Goal: Task Accomplishment & Management: Manage account settings

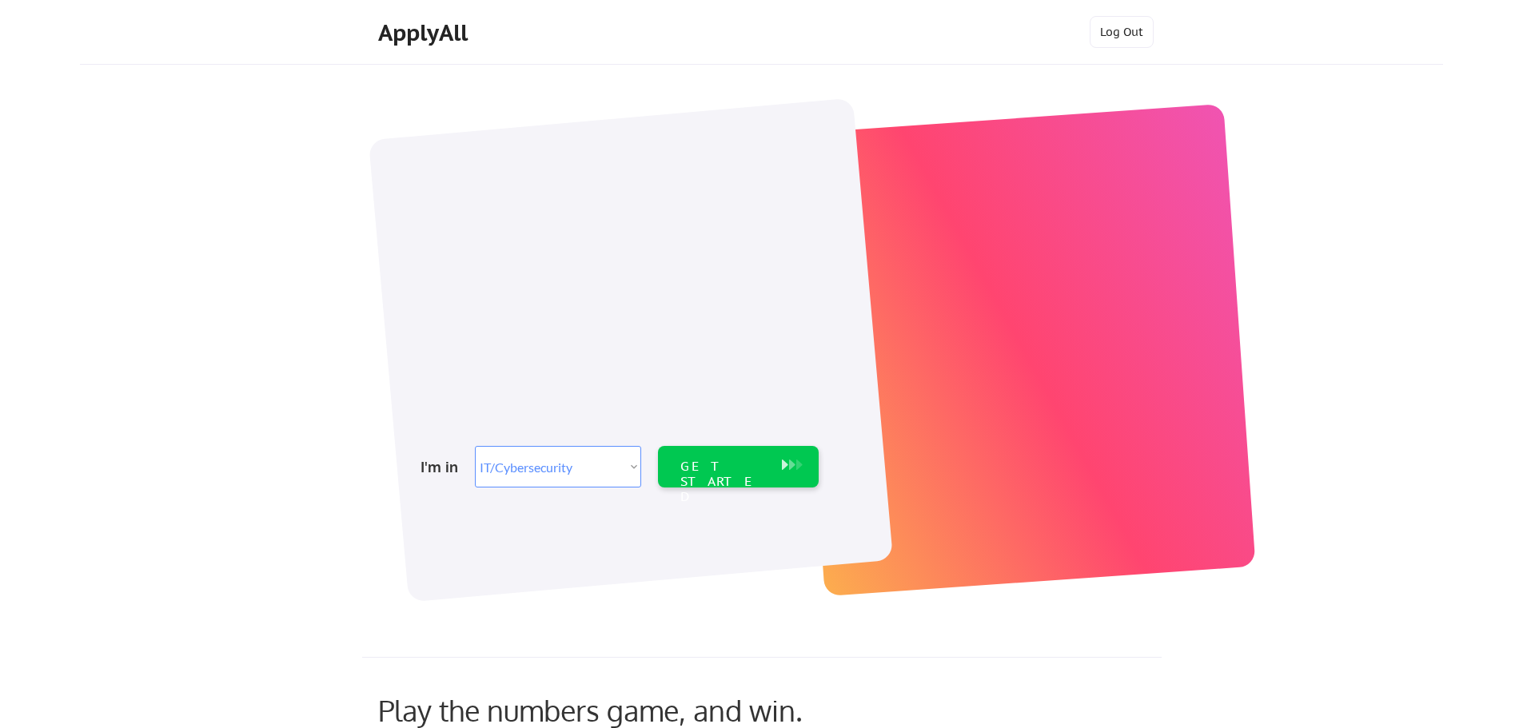
select select ""it_security""
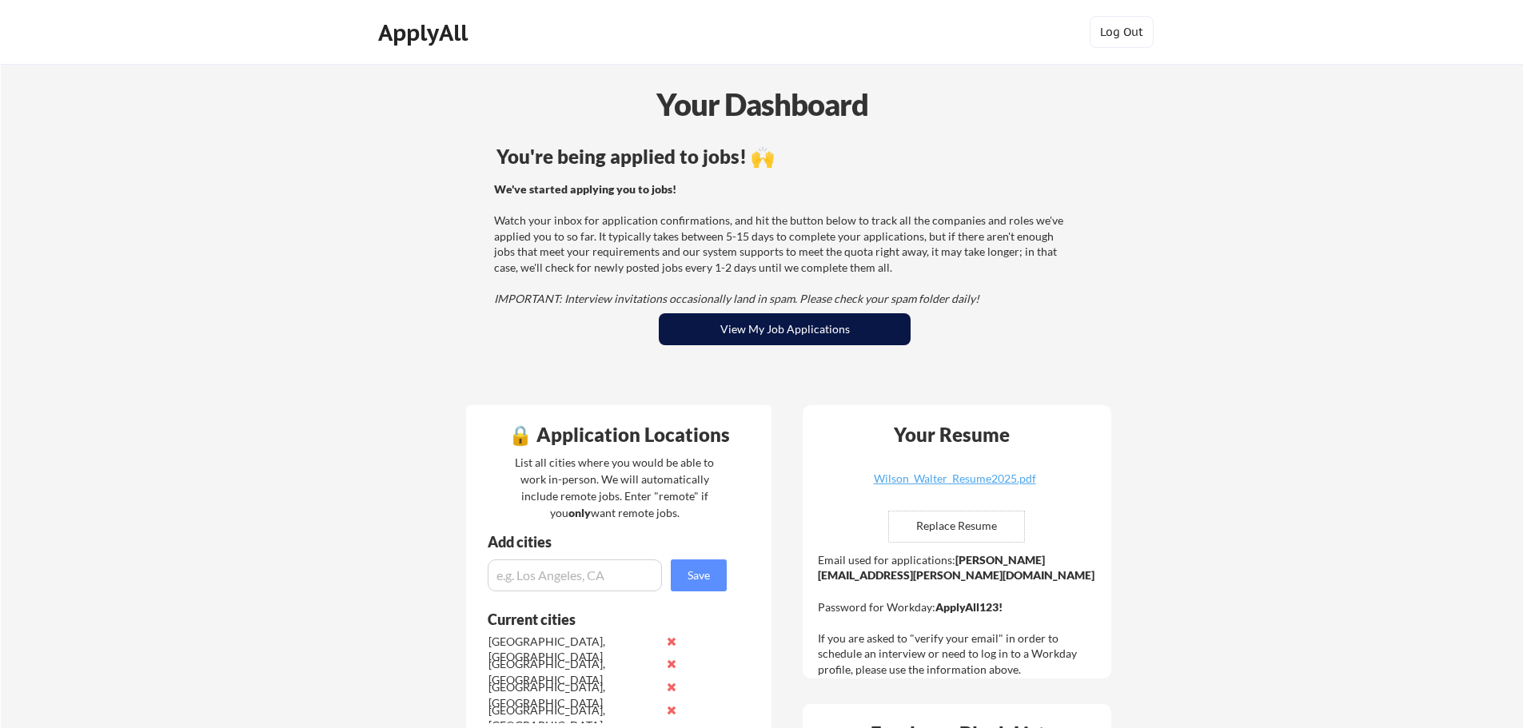
click at [746, 324] on button "View My Job Applications" at bounding box center [785, 329] width 252 height 32
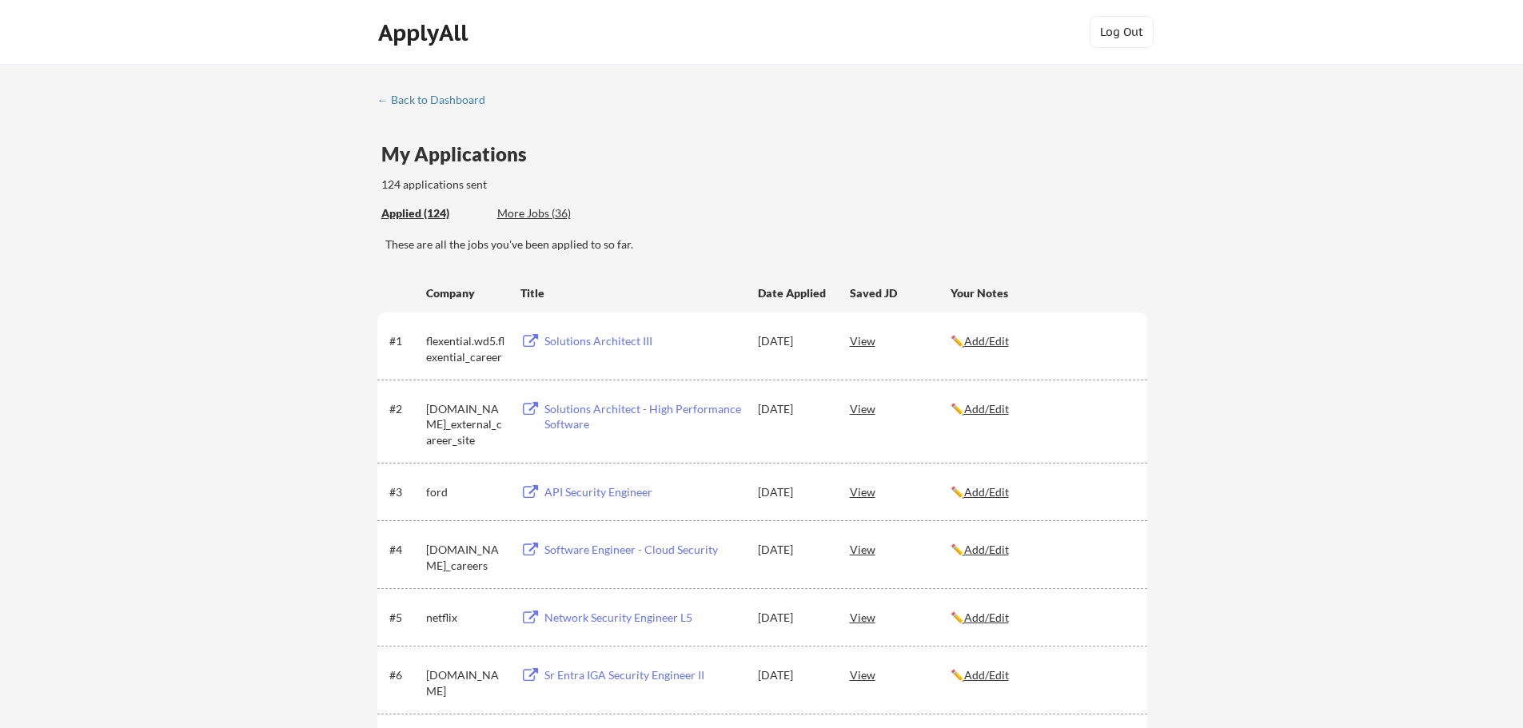
click at [949, 222] on div "Applied (124) More Jobs (36)" at bounding box center [764, 213] width 766 height 33
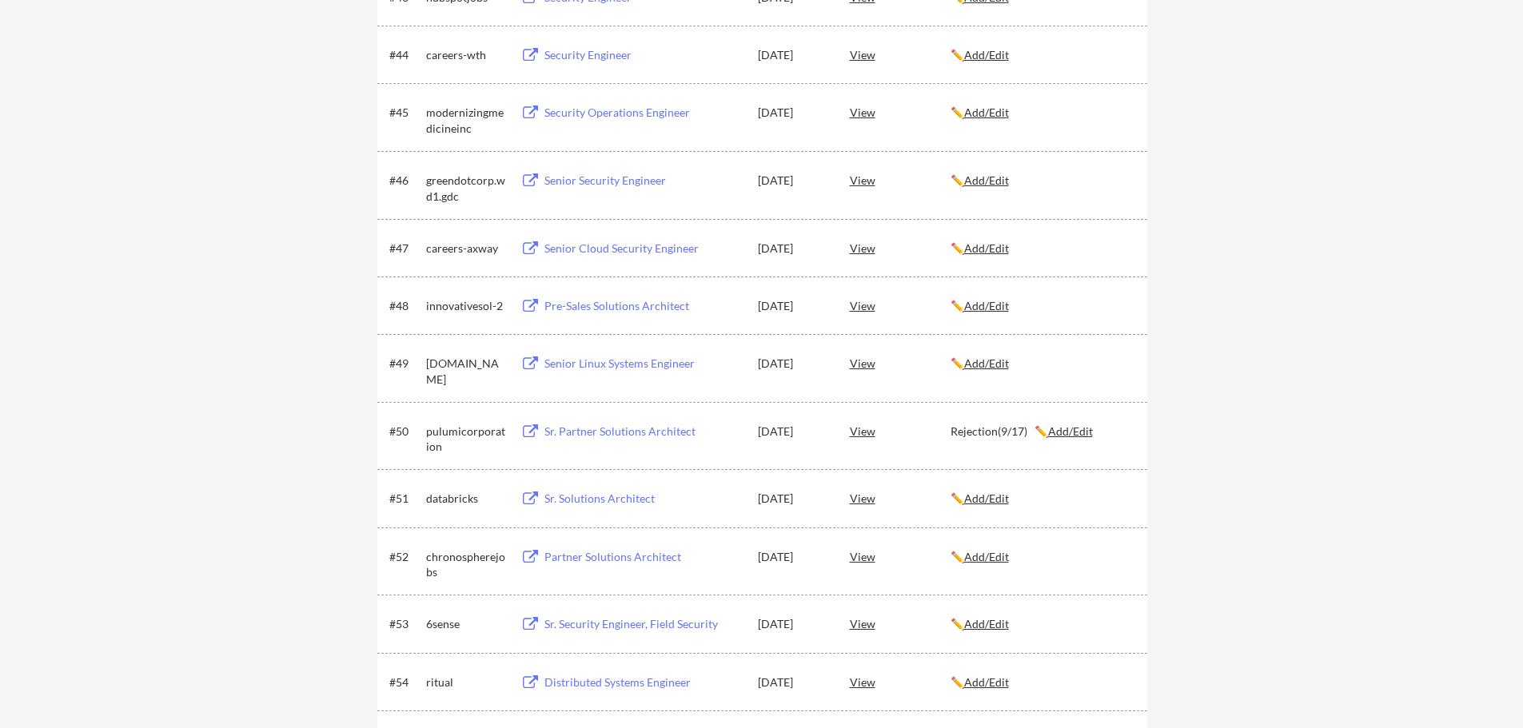
click at [531, 357] on button at bounding box center [530, 363] width 20 height 15
drag, startPoint x: 783, startPoint y: 262, endPoint x: 699, endPoint y: 588, distance: 336.9
click at [1249, 420] on div "← Back to Dashboard My Applications 124 applications sent Applied (124) More Jo…" at bounding box center [761, 247] width 1523 height 6686
click at [985, 364] on u "Add/Edit" at bounding box center [986, 363] width 45 height 14
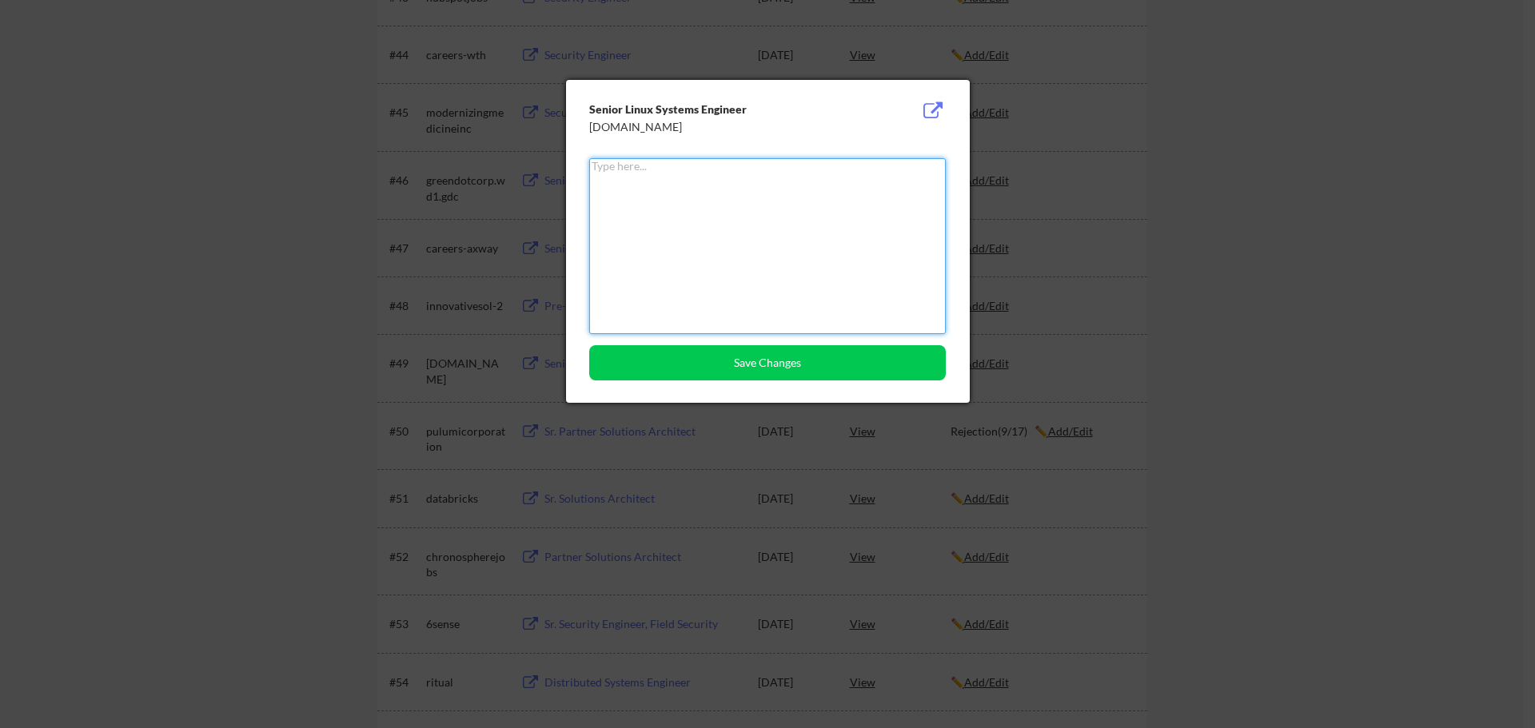
click at [680, 186] on textarea at bounding box center [767, 246] width 356 height 176
type textarea "INT(9/22)"
click at [756, 363] on button "Save Changes" at bounding box center [767, 362] width 356 height 35
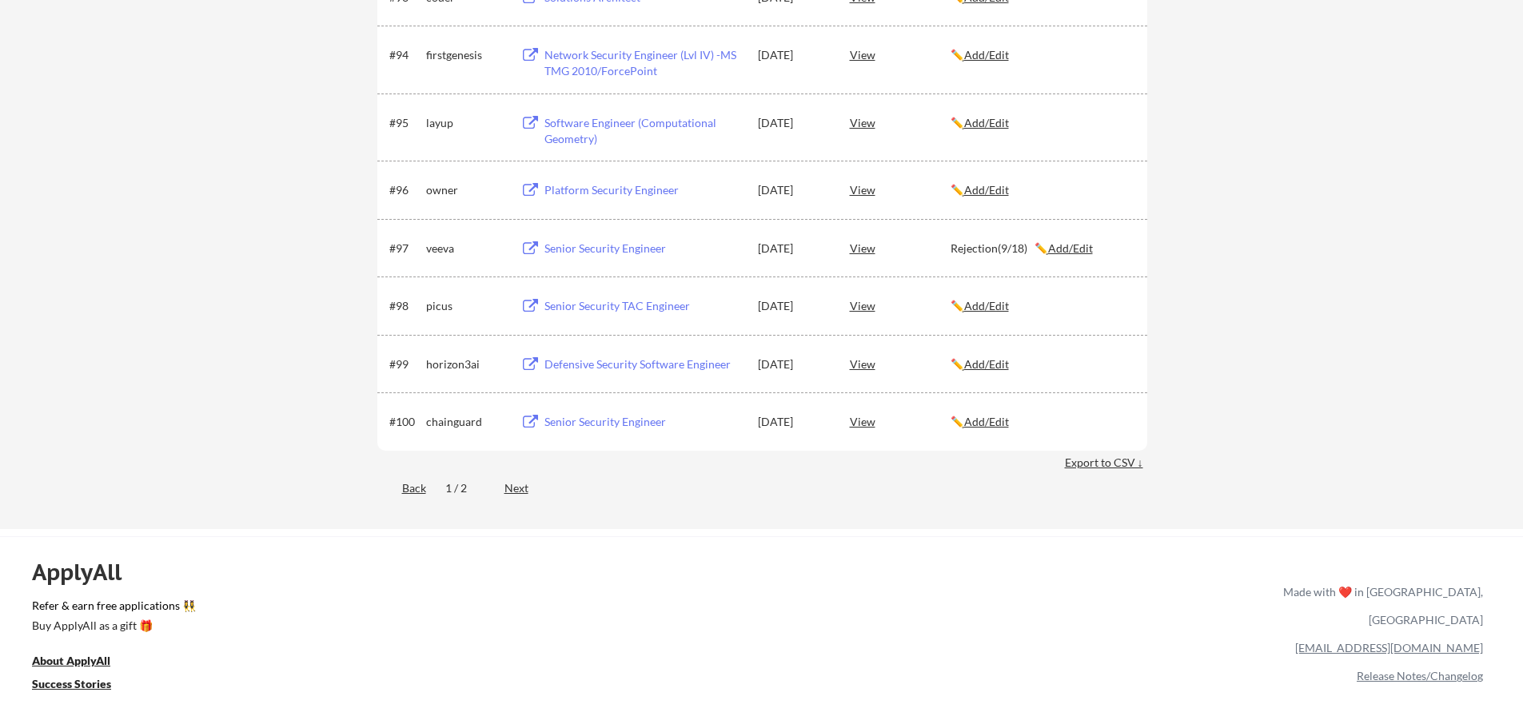
scroll to position [6251, 0]
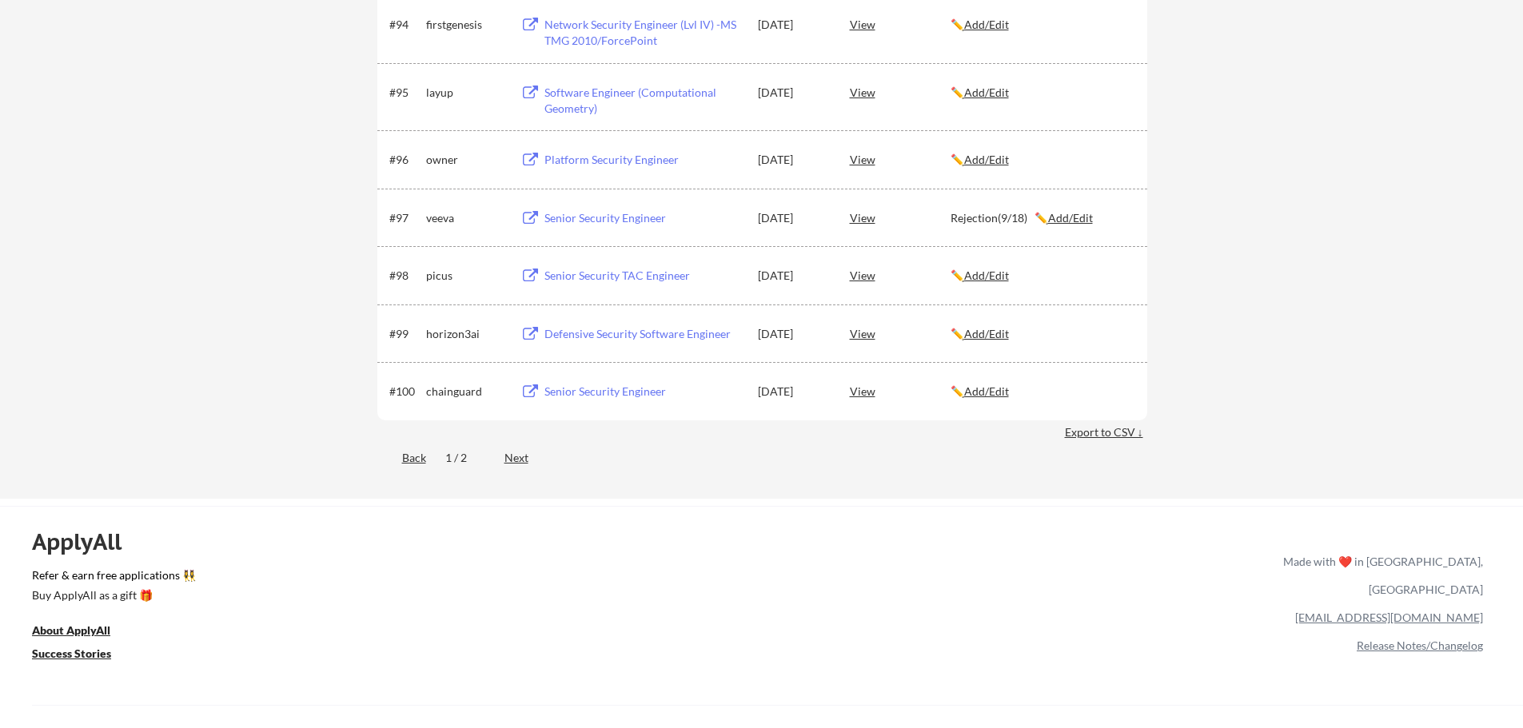
click at [461, 459] on div "1 / 2" at bounding box center [465, 458] width 40 height 16
click at [462, 459] on div "1 / 2" at bounding box center [465, 458] width 40 height 16
click at [518, 457] on div "Next" at bounding box center [525, 458] width 42 height 16
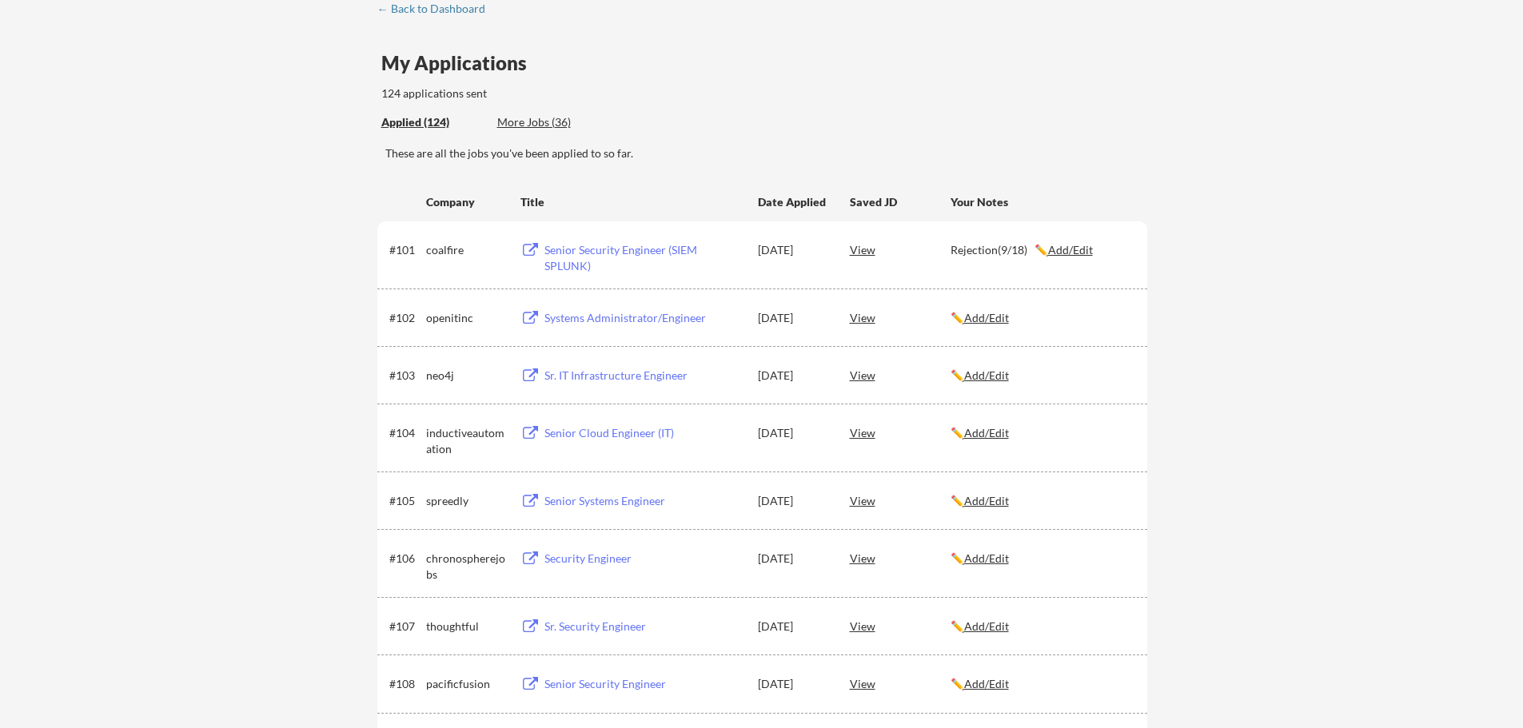
scroll to position [0, 0]
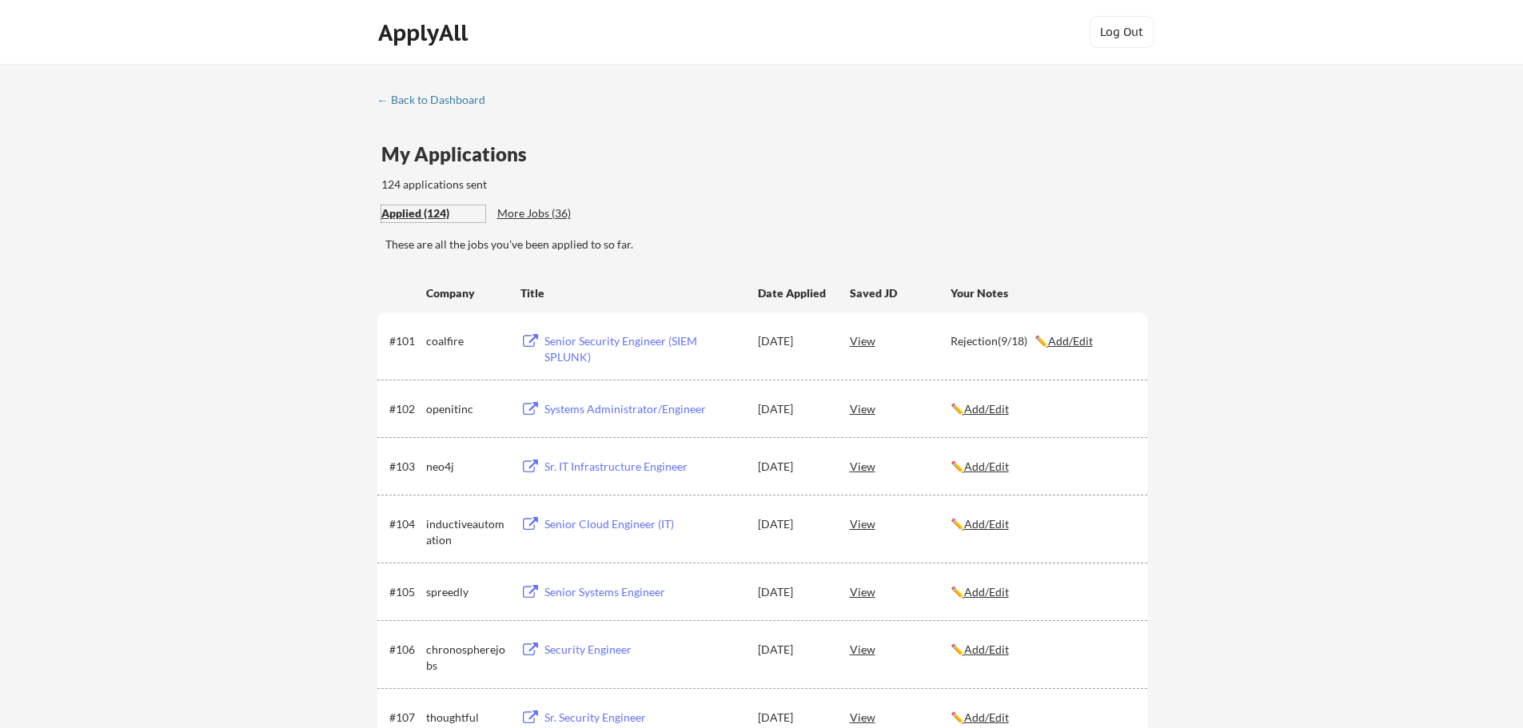
click at [412, 213] on div "Applied (124)" at bounding box center [433, 213] width 104 height 16
click at [411, 213] on div "Applied (124)" at bounding box center [433, 213] width 104 height 16
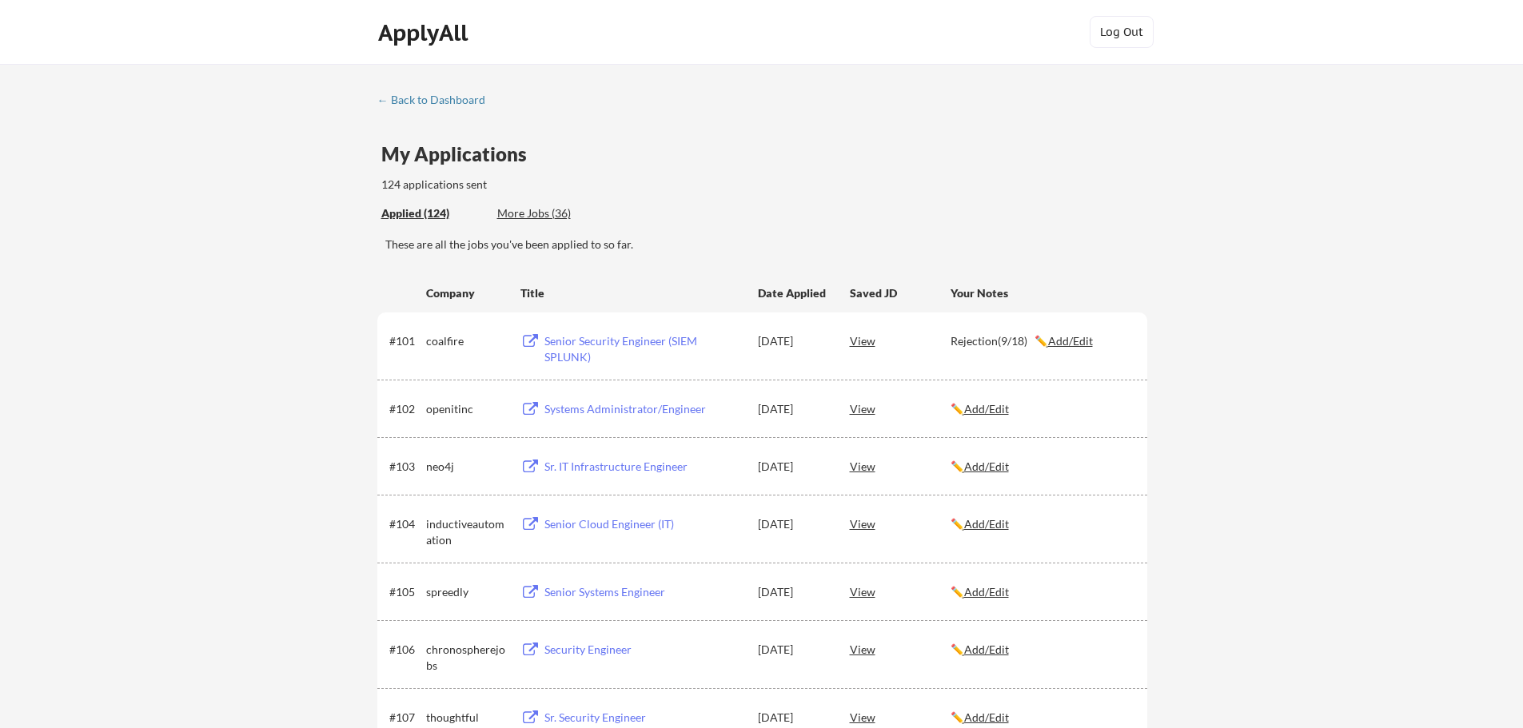
click at [539, 209] on div "More Jobs (36)" at bounding box center [555, 213] width 117 height 16
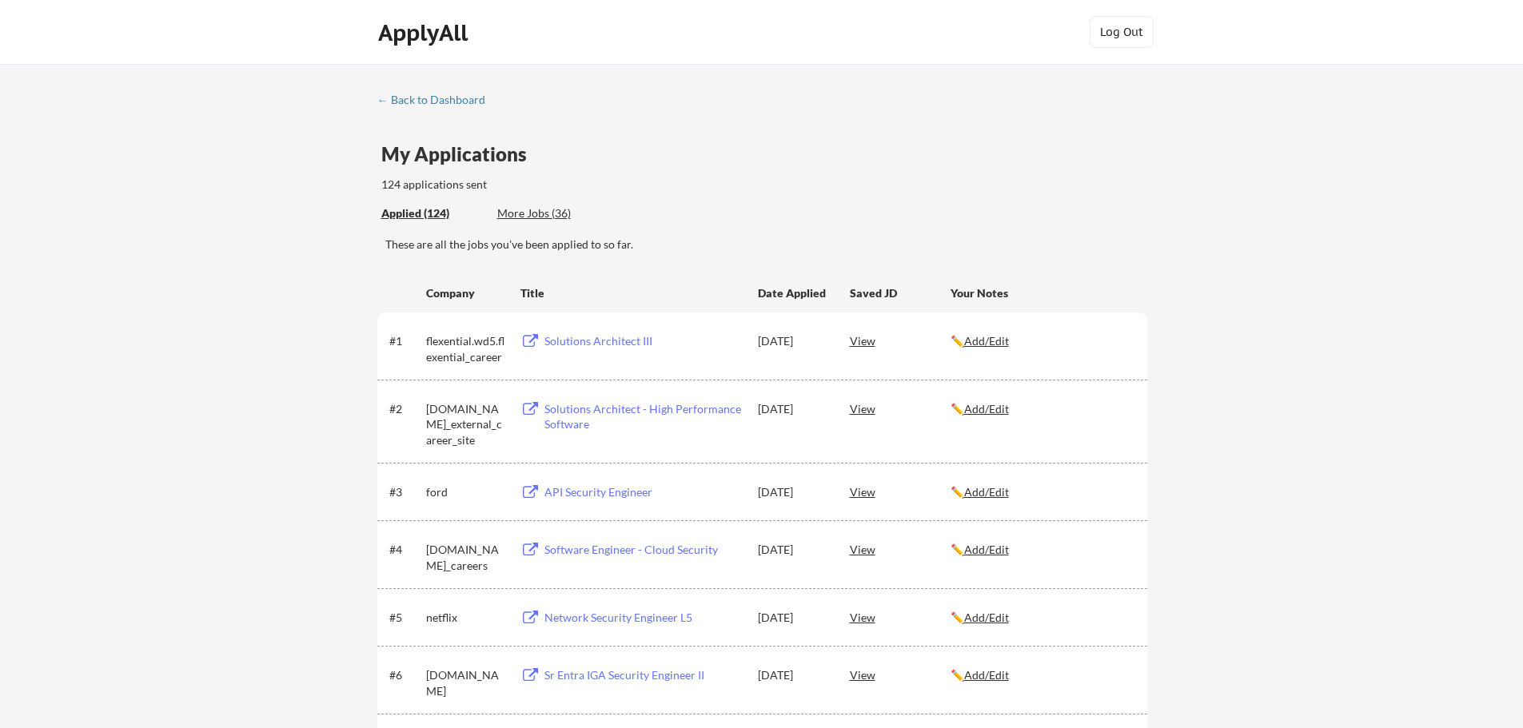
click at [1025, 197] on div "Applied (124) More Jobs (36)" at bounding box center [764, 213] width 766 height 33
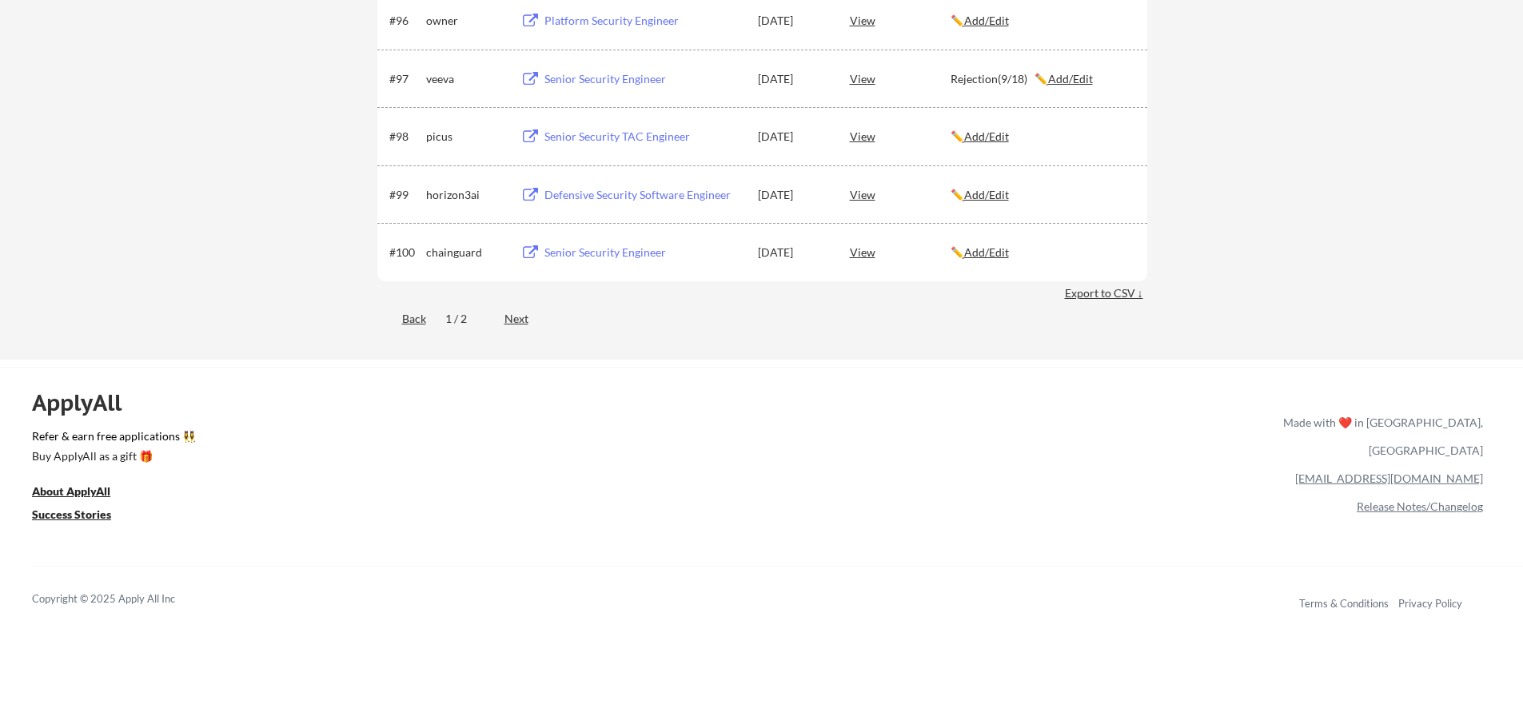
scroll to position [6394, 0]
click at [514, 316] on div "Next" at bounding box center [525, 315] width 42 height 16
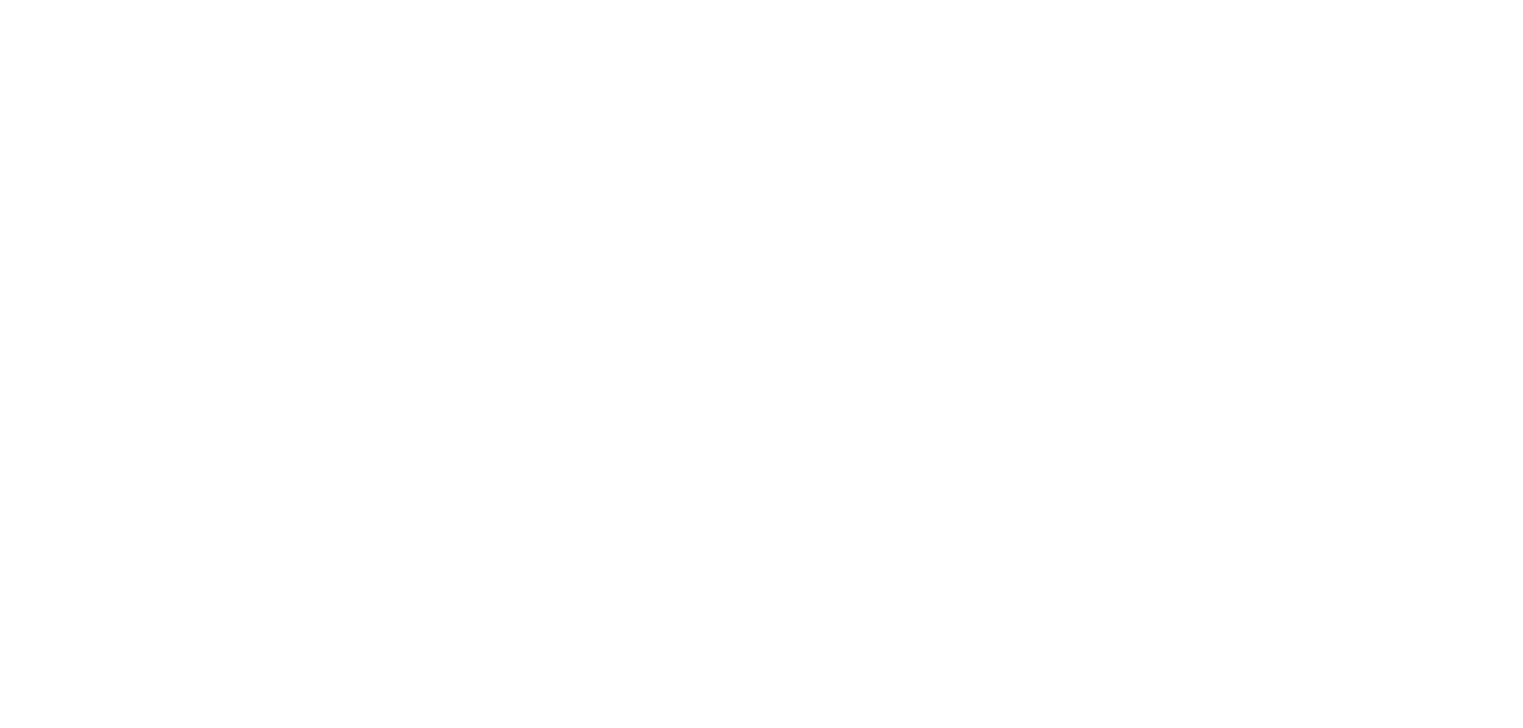
scroll to position [2120, 0]
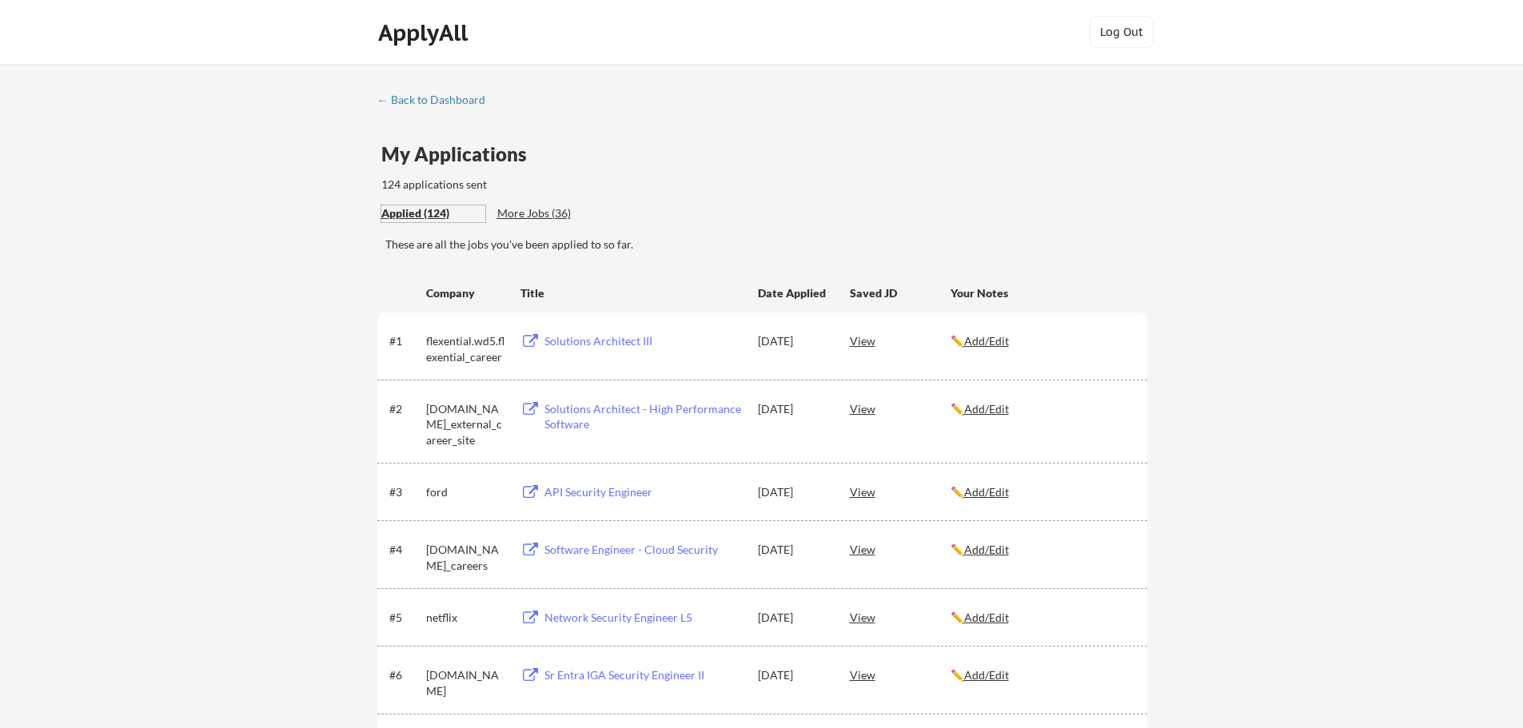
click at [428, 214] on div "Applied (124)" at bounding box center [433, 213] width 104 height 16
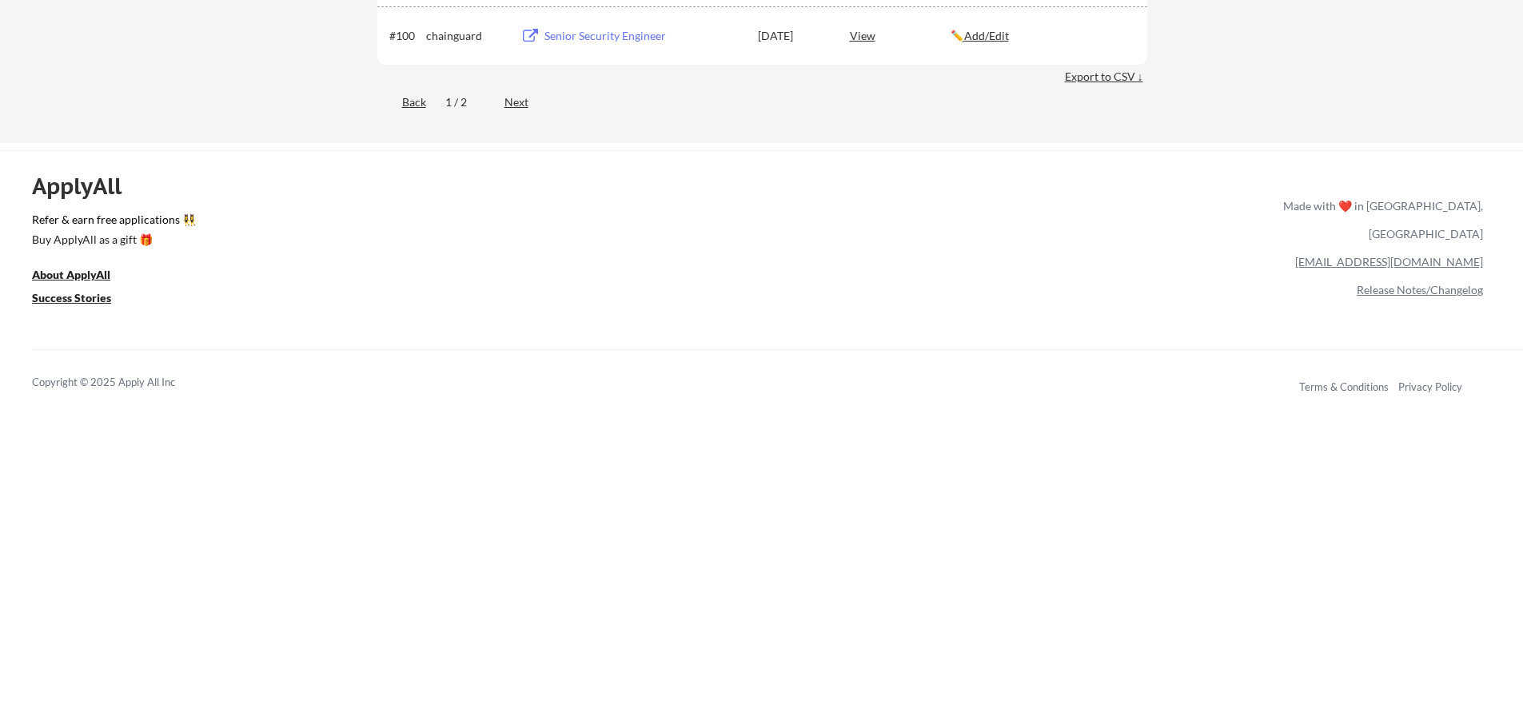
scroll to position [6607, 0]
click at [508, 105] on div "Next" at bounding box center [525, 102] width 42 height 16
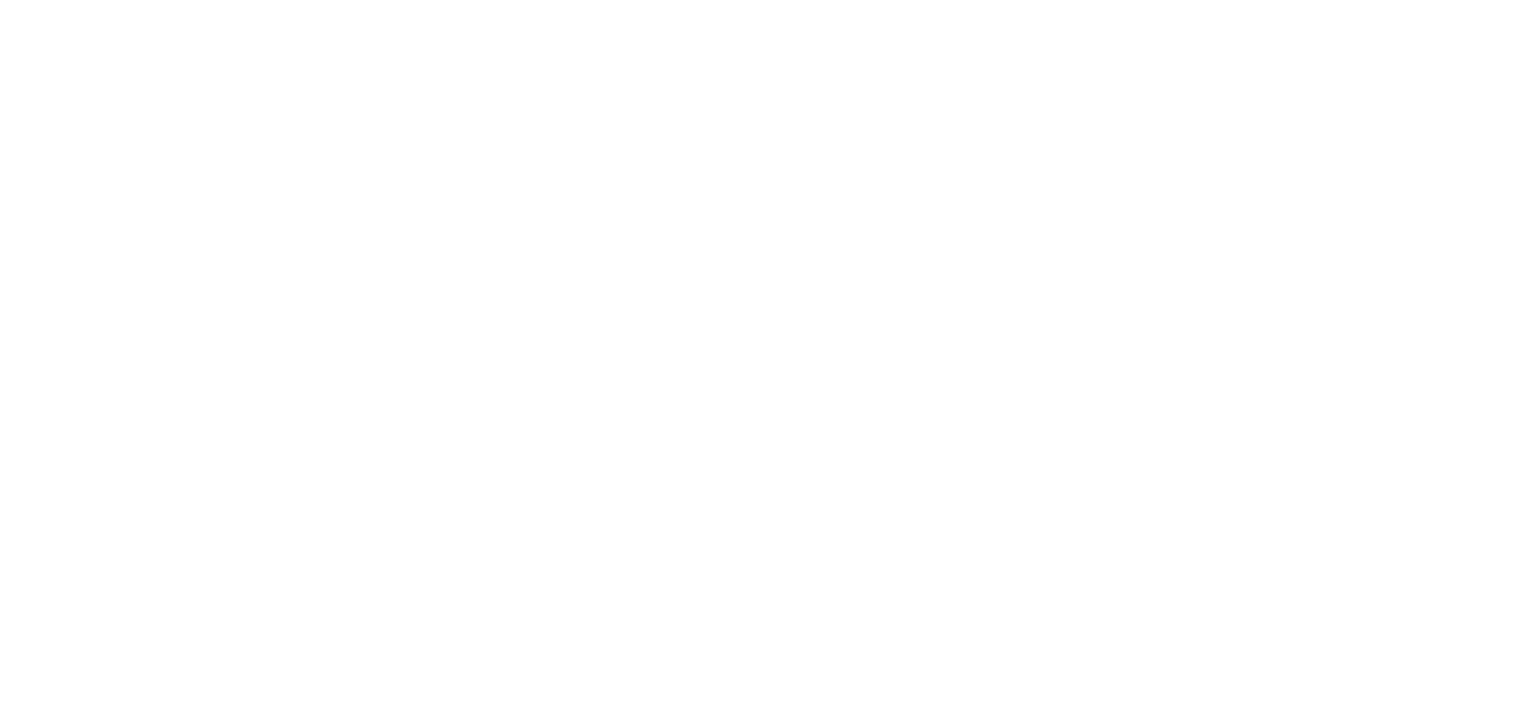
scroll to position [2120, 0]
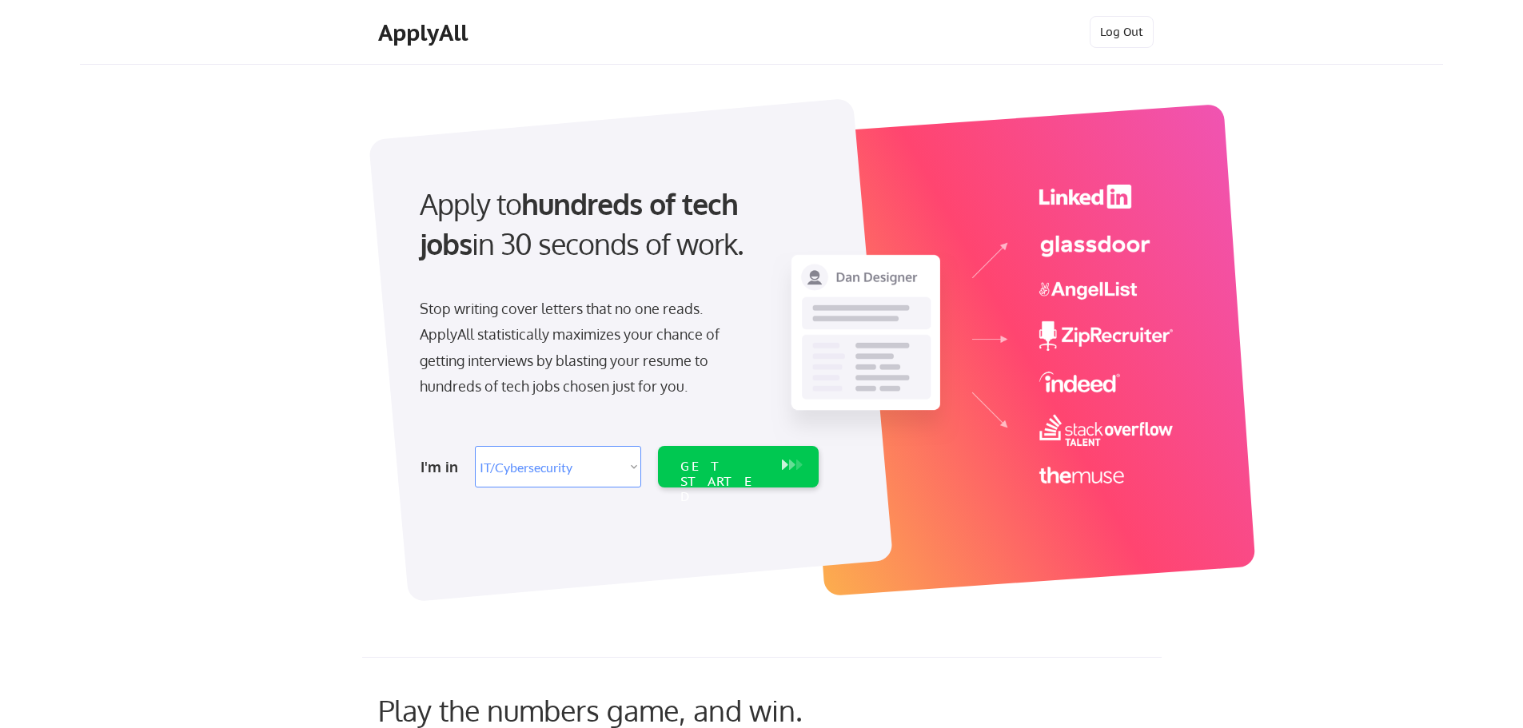
select select ""it_security""
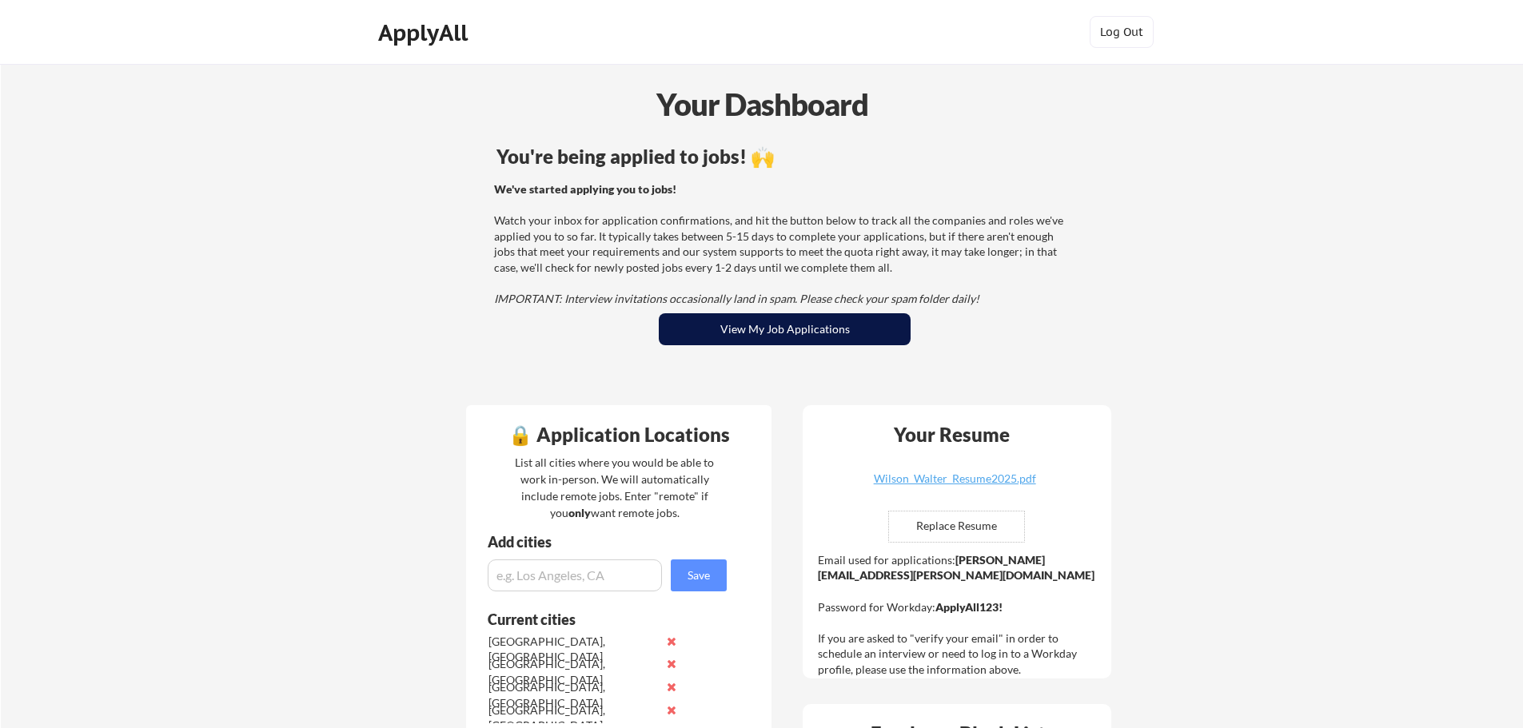
click at [755, 328] on button "View My Job Applications" at bounding box center [785, 329] width 252 height 32
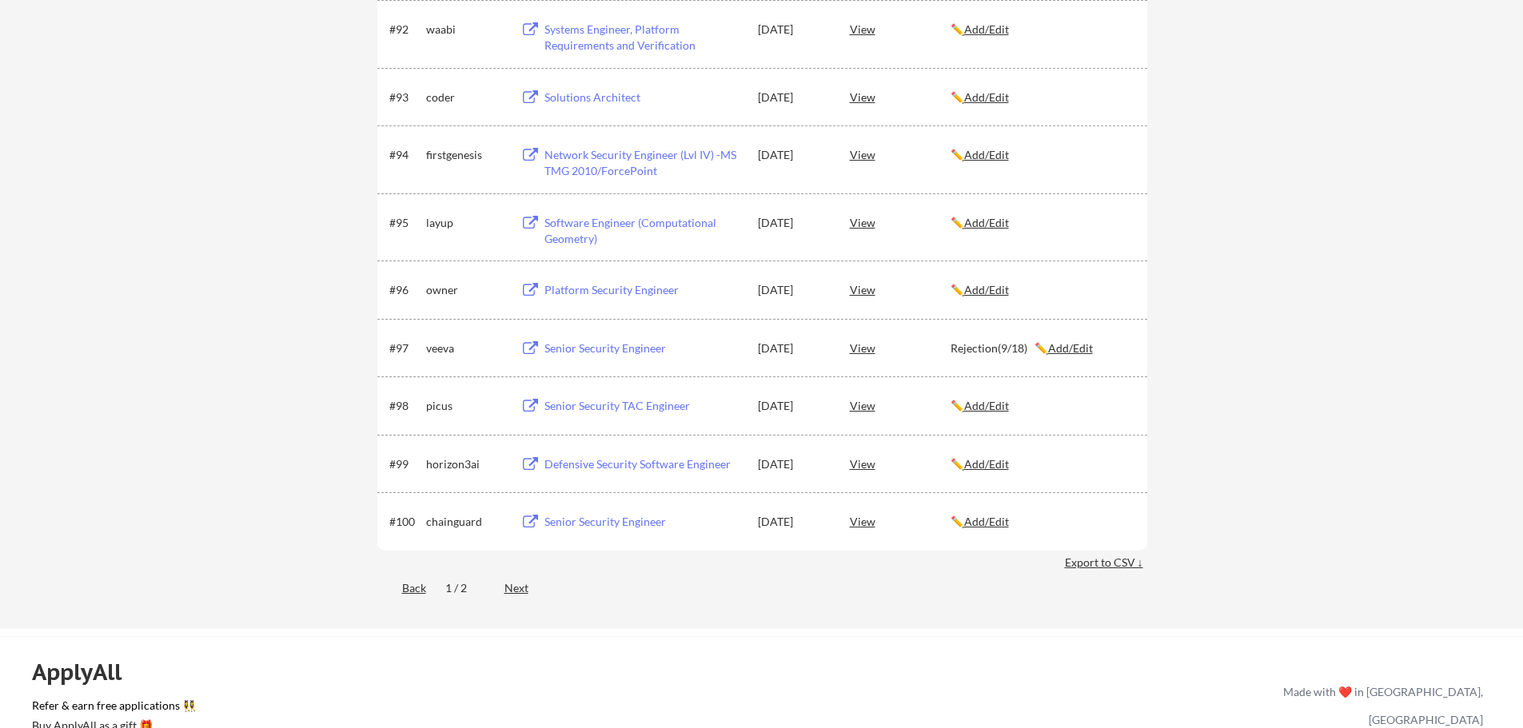
scroll to position [6447, 0]
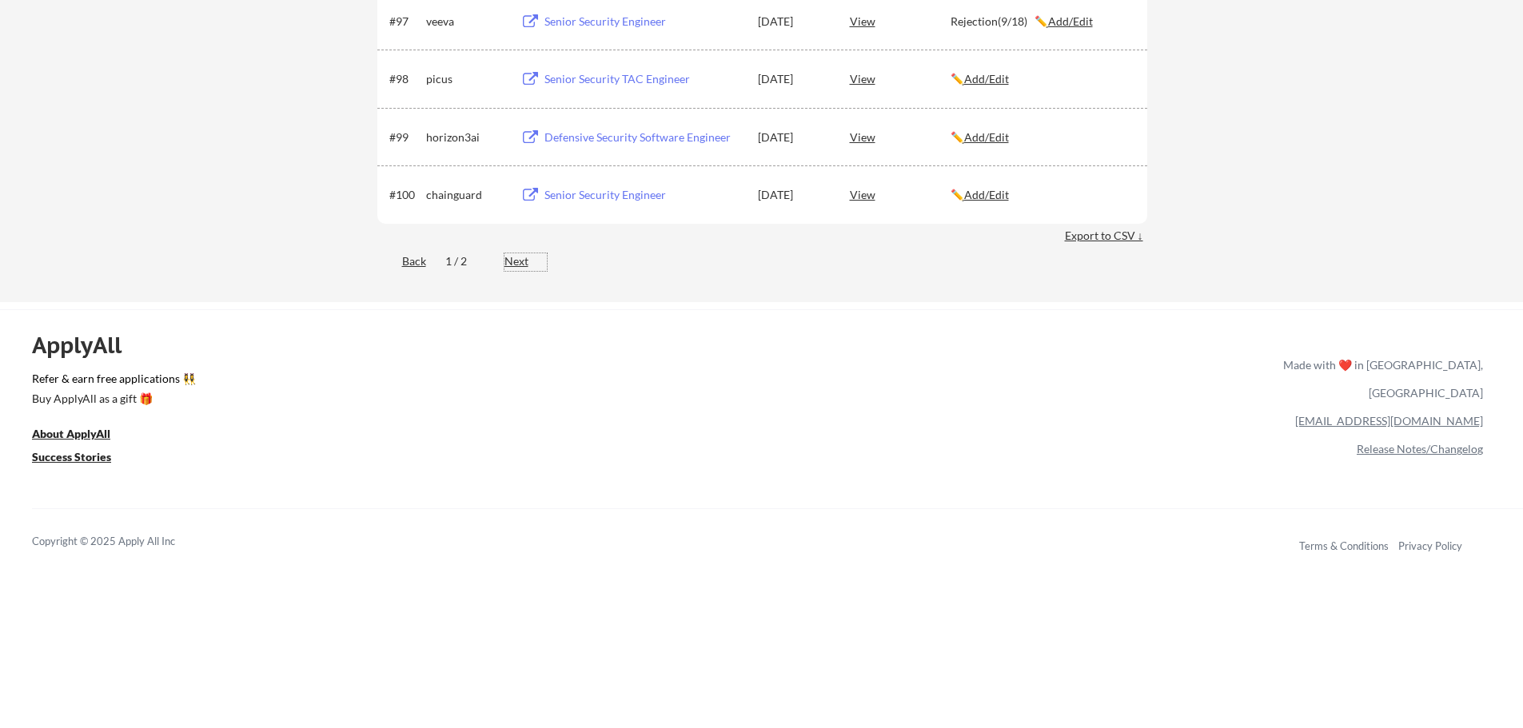
click at [516, 265] on div "Next" at bounding box center [525, 261] width 42 height 16
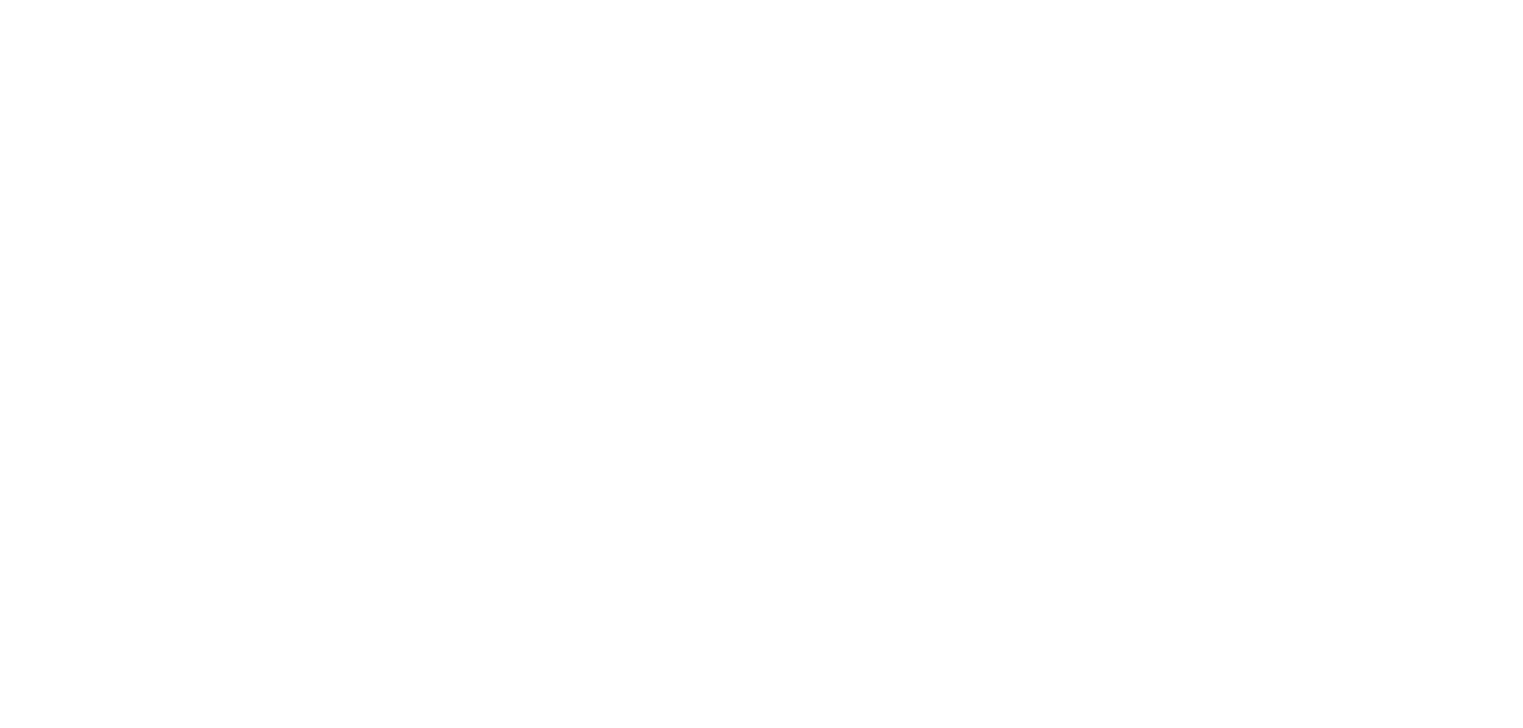
scroll to position [2120, 0]
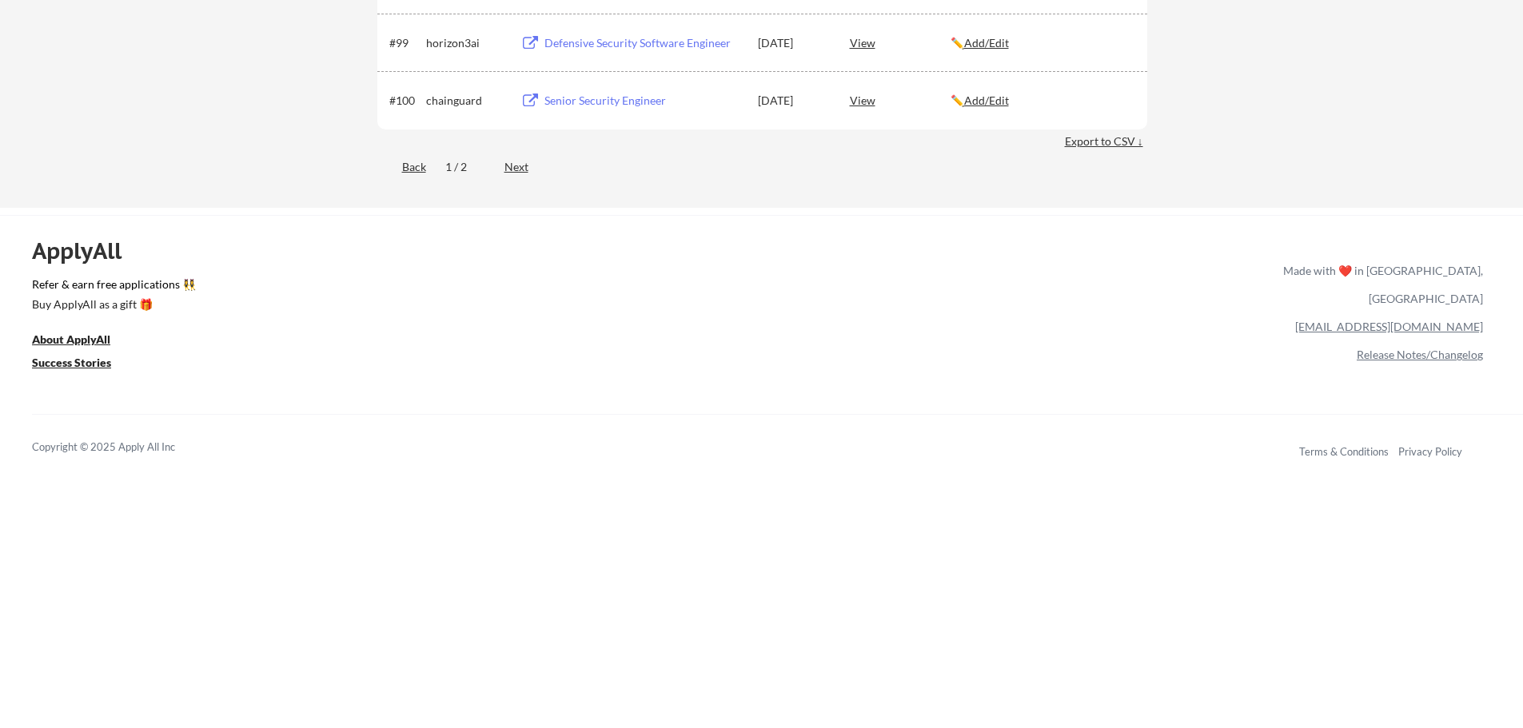
scroll to position [6554, 0]
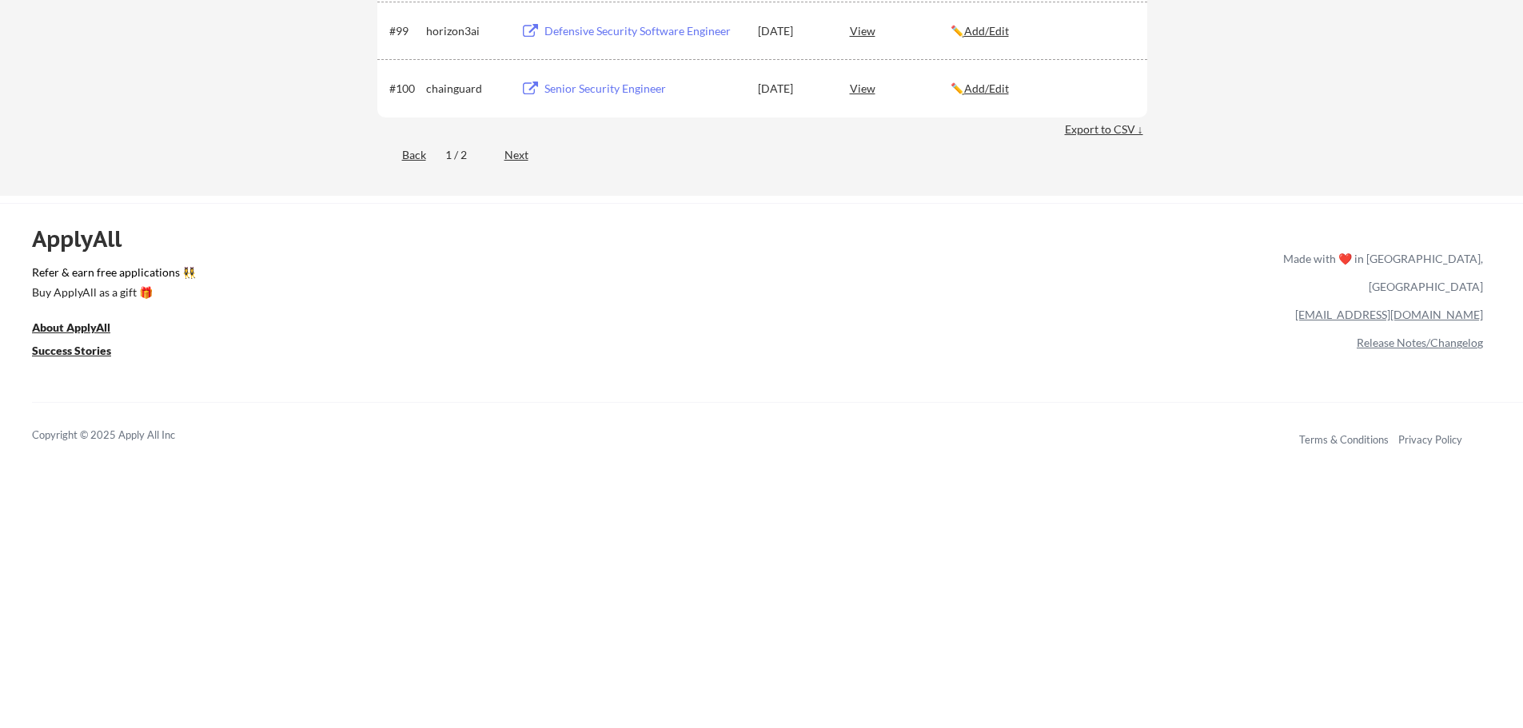
click at [518, 159] on div "Next" at bounding box center [525, 155] width 42 height 16
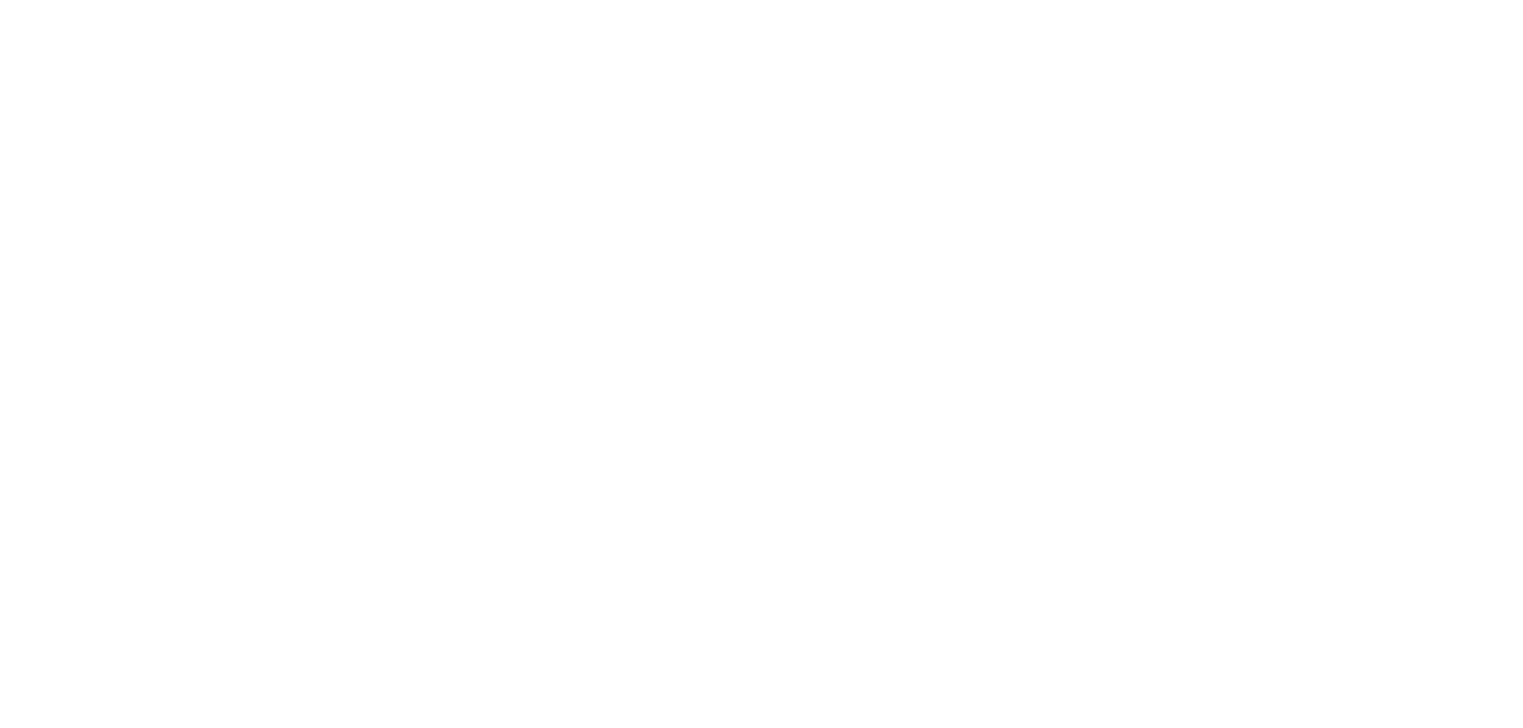
scroll to position [2120, 0]
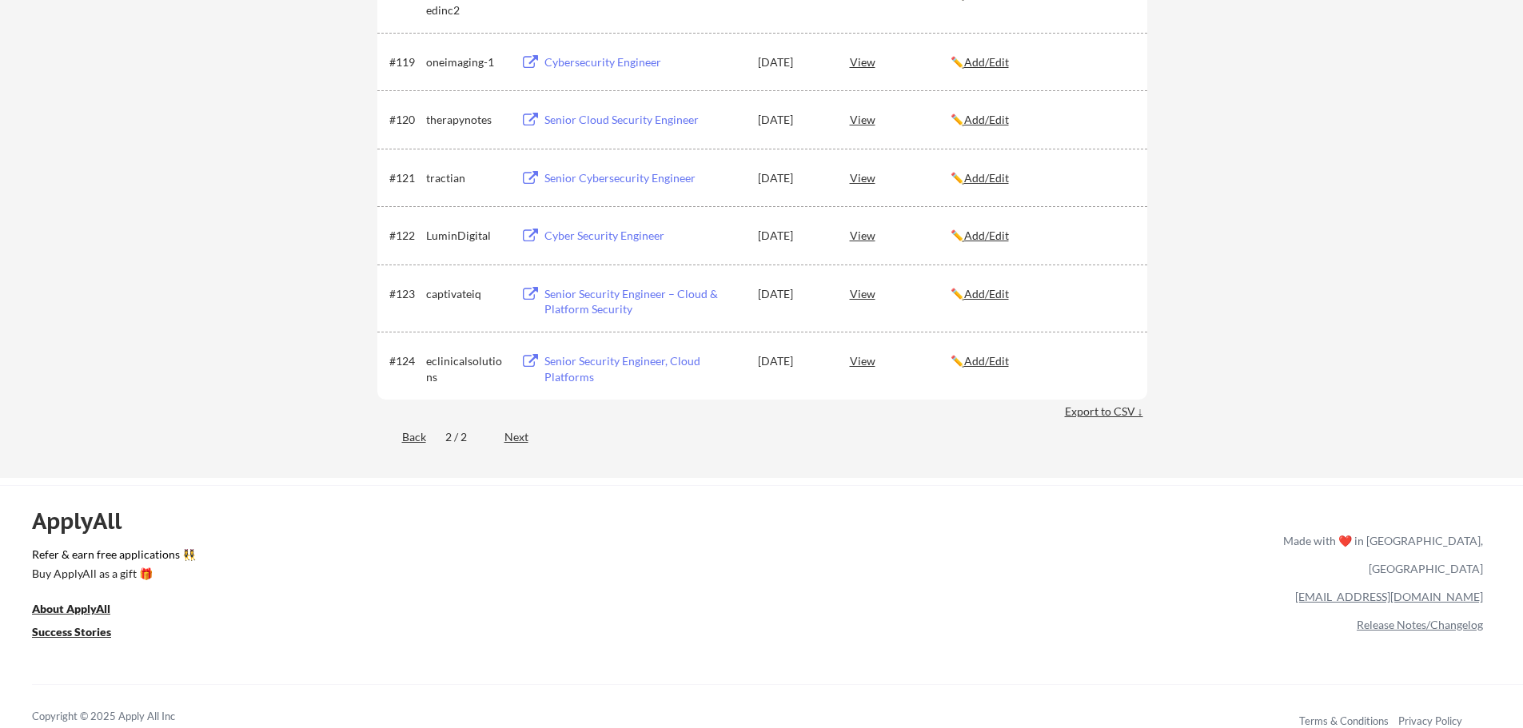
scroll to position [1331, 0]
